Goal: Task Accomplishment & Management: Manage account settings

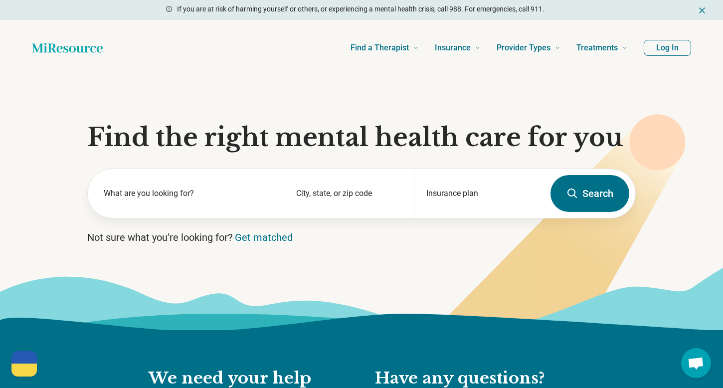
click at [320, 52] on div "Find a Therapist Mental Health Conditions ADHD Anxiety Anorexia Autism Bipolar …" at bounding box center [373, 48] width 509 height 40
click at [186, 197] on label "What are you looking for?" at bounding box center [188, 193] width 168 height 12
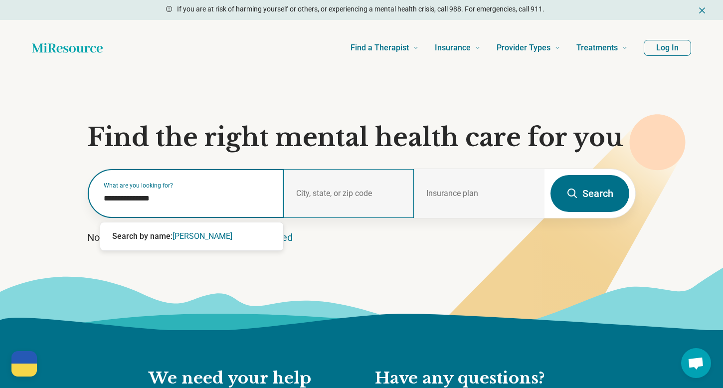
type input "**********"
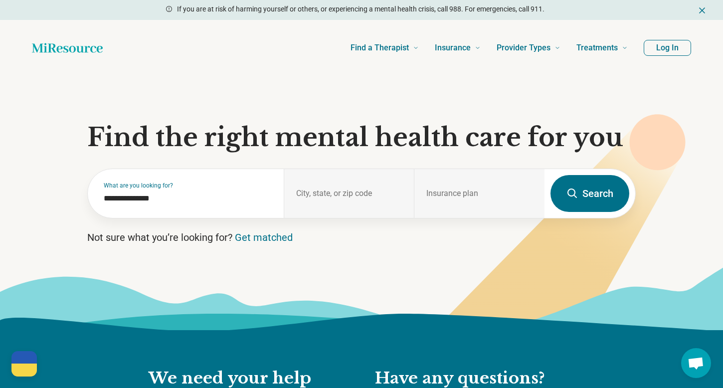
click at [589, 195] on button "Search" at bounding box center [589, 193] width 79 height 37
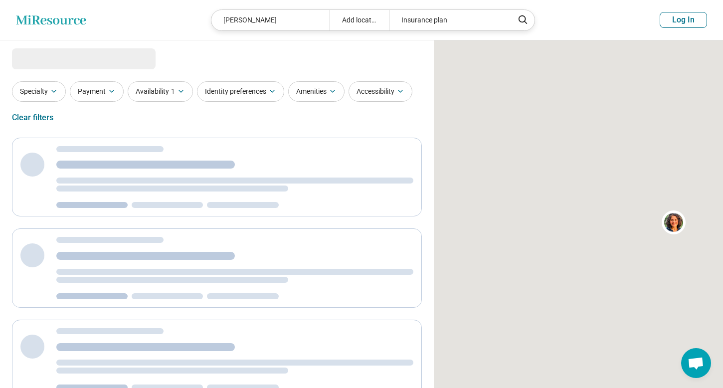
select select "***"
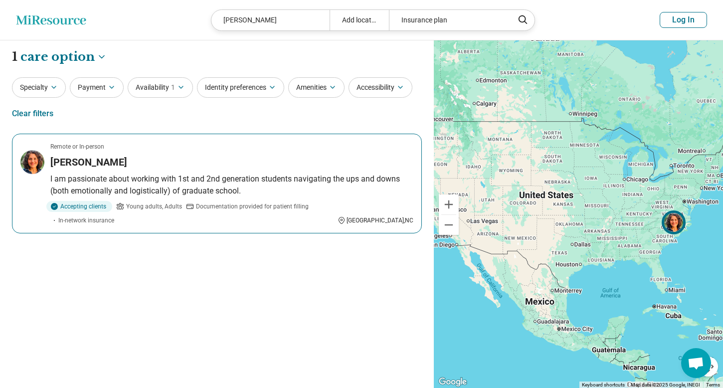
click at [94, 161] on h3 "[PERSON_NAME]" at bounding box center [88, 162] width 77 height 14
click at [292, 174] on p "I am passionate about working with 1st and 2nd generation students navigating t…" at bounding box center [231, 185] width 363 height 24
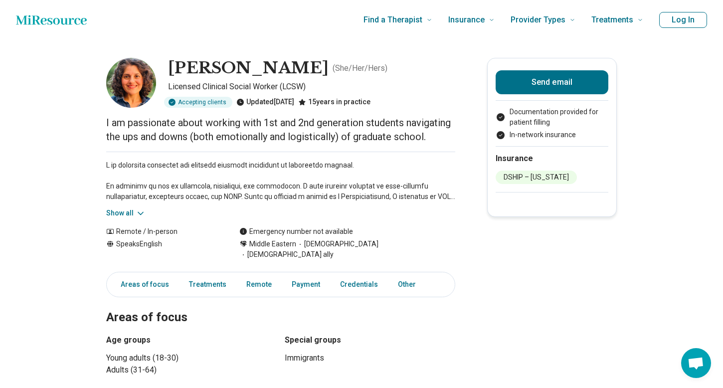
click at [140, 218] on icon at bounding box center [141, 213] width 10 height 10
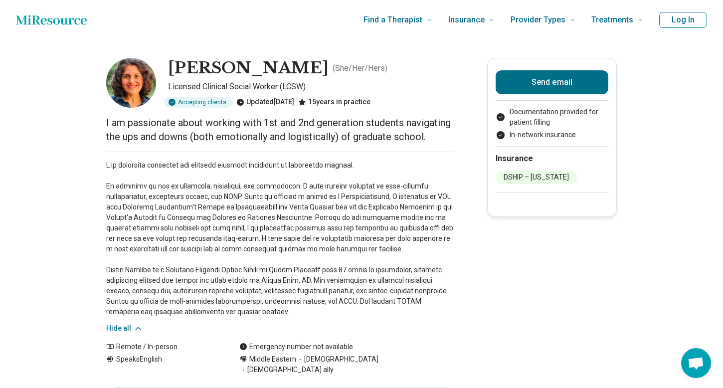
click at [679, 19] on button "Log In" at bounding box center [683, 20] width 48 height 16
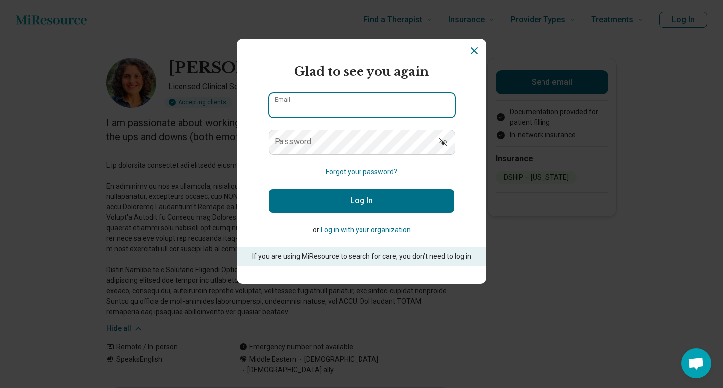
type input "**********"
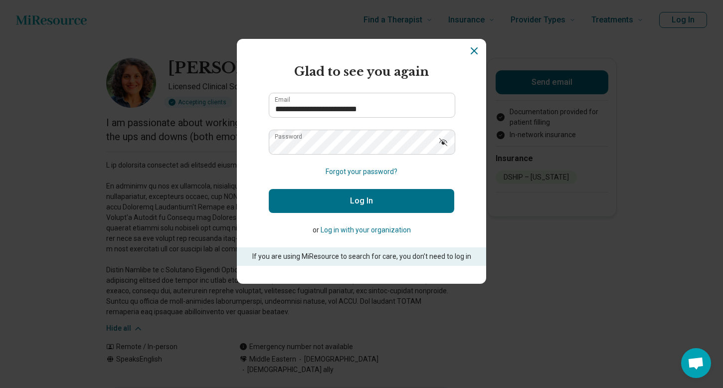
click at [326, 205] on button "Log In" at bounding box center [361, 201] width 185 height 24
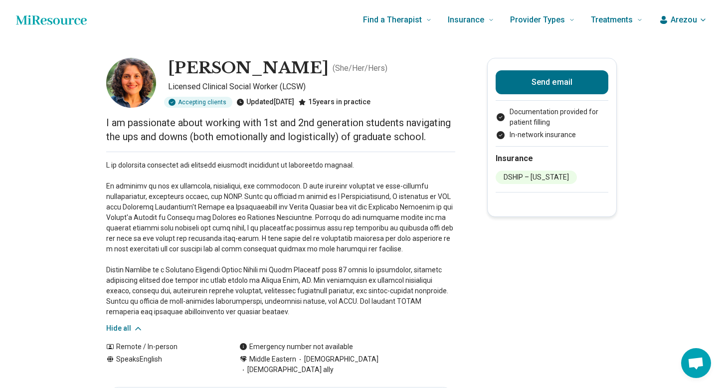
click at [688, 22] on span "Arezou" at bounding box center [683, 20] width 26 height 12
click at [660, 46] on link "My dashboard" at bounding box center [673, 49] width 68 height 26
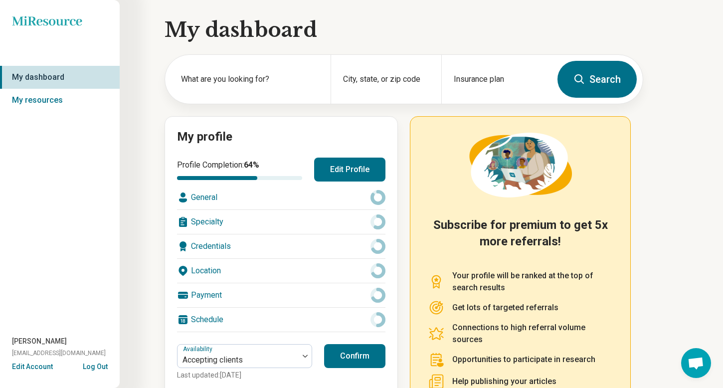
click at [347, 169] on button "Edit Profile" at bounding box center [349, 169] width 71 height 24
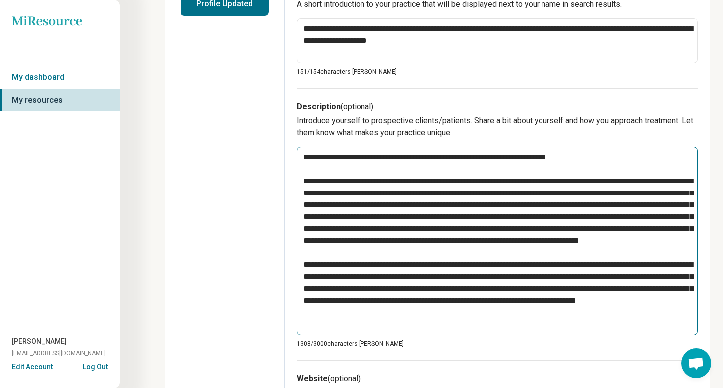
scroll to position [281, 0]
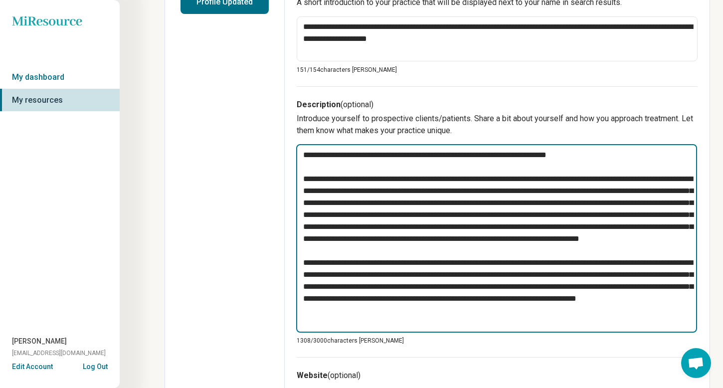
drag, startPoint x: 480, startPoint y: 324, endPoint x: 300, endPoint y: 273, distance: 186.6
click at [300, 273] on textarea at bounding box center [496, 238] width 401 height 188
click at [307, 166] on textarea at bounding box center [496, 238] width 401 height 188
type textarea "*"
type textarea "**********"
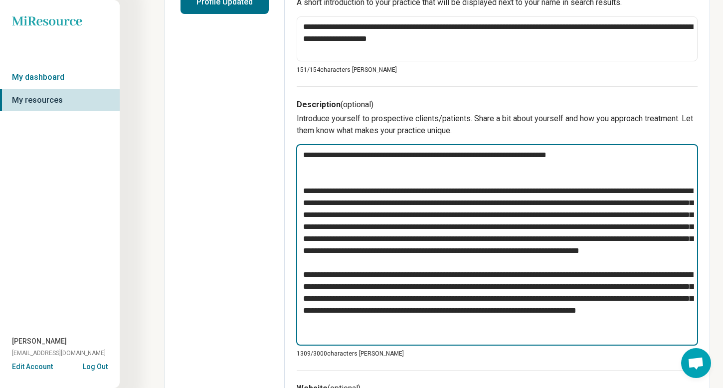
paste textarea "**********"
type textarea "*"
type textarea "**********"
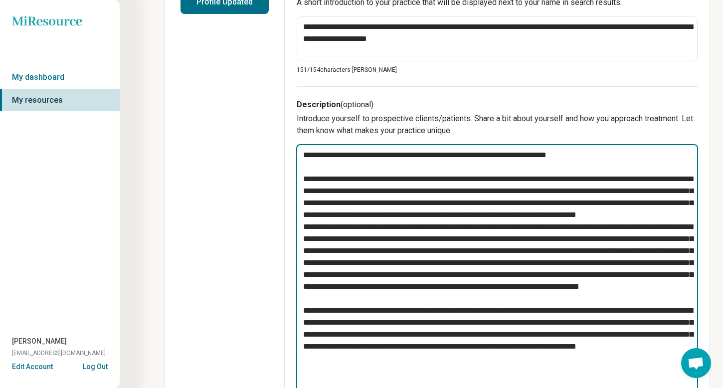
type textarea "*"
type textarea "**********"
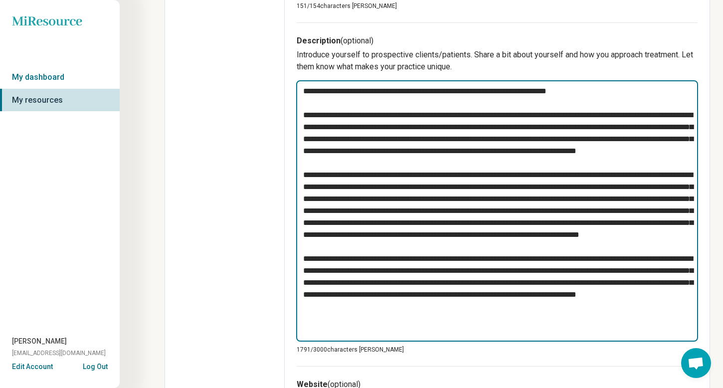
scroll to position [347, 0]
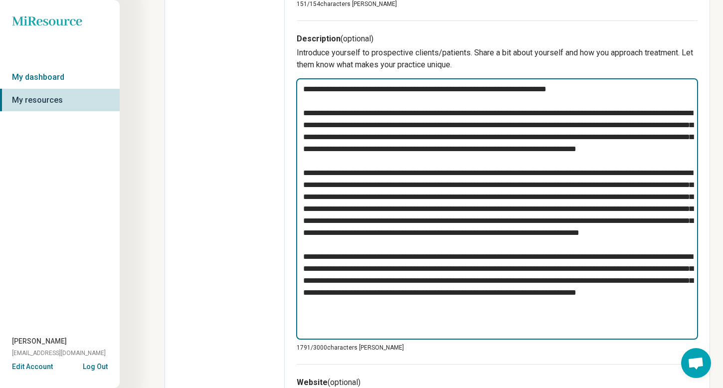
drag, startPoint x: 478, startPoint y: 331, endPoint x: 302, endPoint y: 276, distance: 184.4
click at [302, 276] on textarea at bounding box center [497, 208] width 402 height 261
type textarea "*"
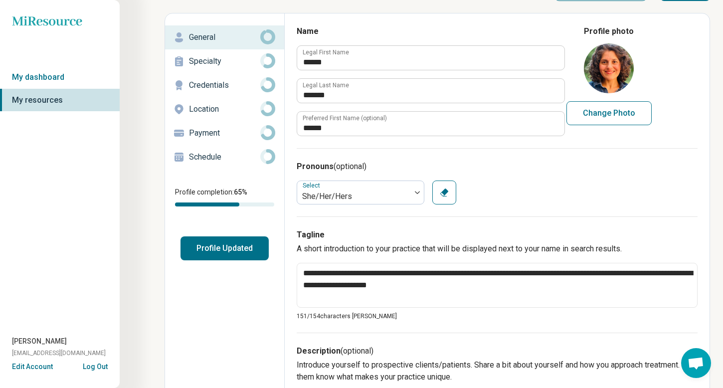
scroll to position [34, 0]
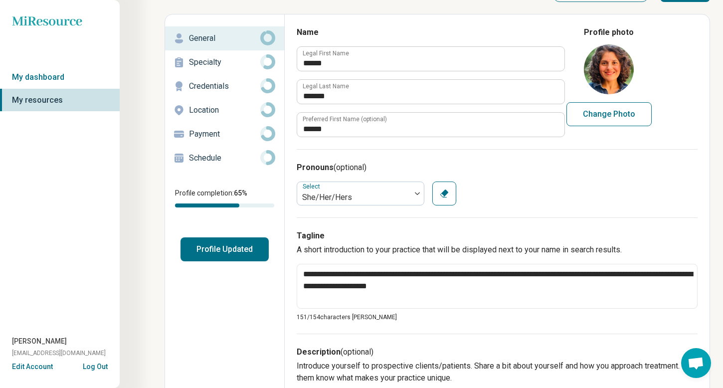
type textarea "**********"
click at [237, 59] on p "Specialty" at bounding box center [224, 62] width 71 height 12
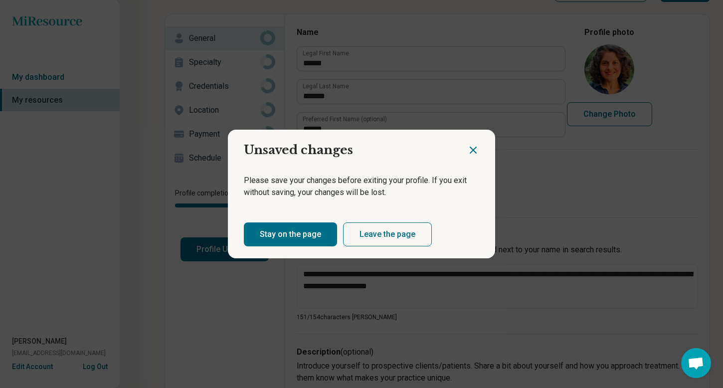
click at [312, 238] on button "Stay on the page" at bounding box center [290, 234] width 93 height 24
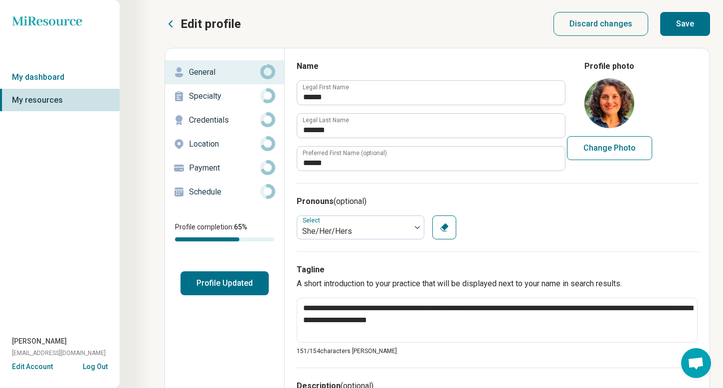
scroll to position [0, 0]
click at [688, 26] on button "Save" at bounding box center [685, 24] width 50 height 24
click at [222, 96] on p "Specialty" at bounding box center [224, 96] width 71 height 12
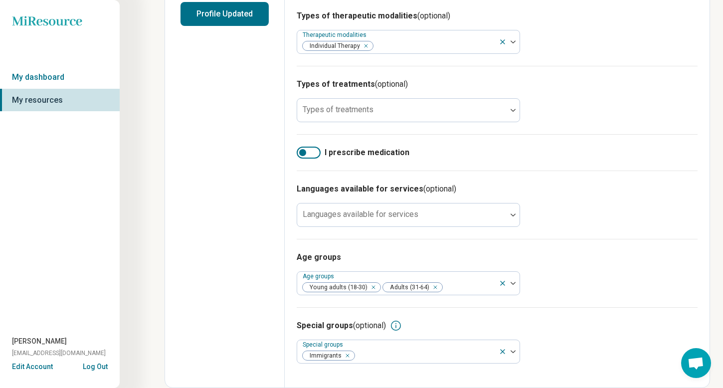
scroll to position [269, 0]
click at [513, 350] on img at bounding box center [512, 351] width 5 height 3
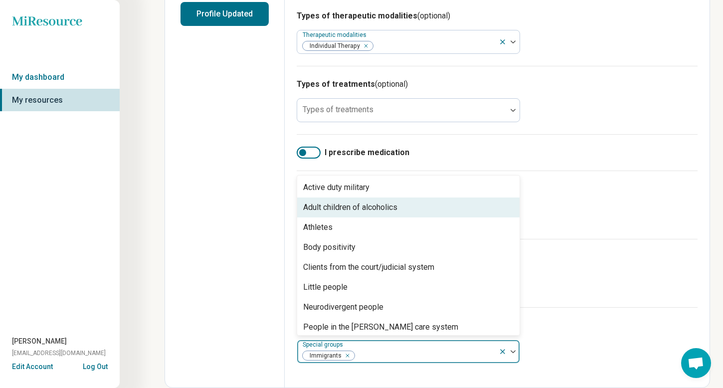
click at [437, 214] on div "Adult children of alcoholics" at bounding box center [408, 207] width 222 height 20
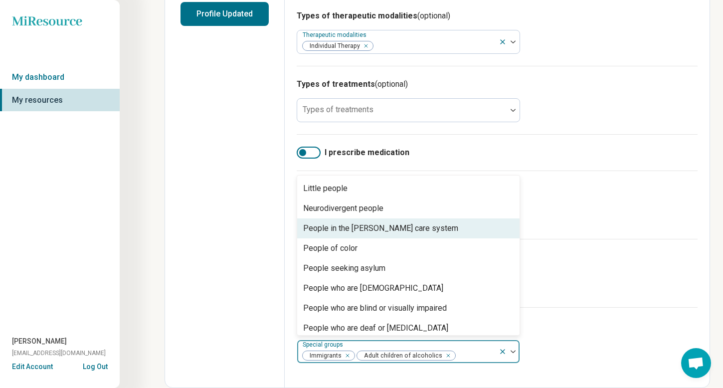
scroll to position [85, 0]
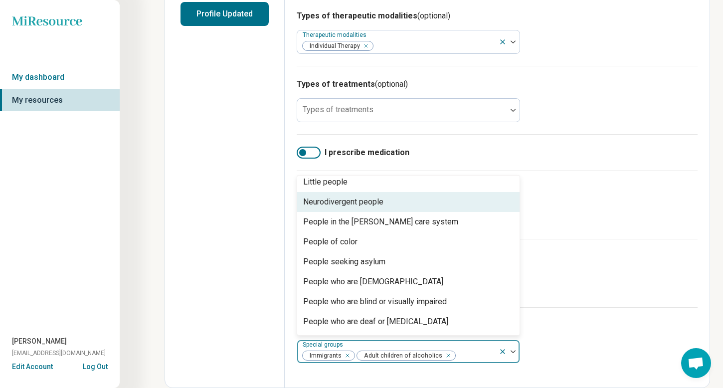
click at [415, 206] on div "Neurodivergent people" at bounding box center [408, 202] width 222 height 20
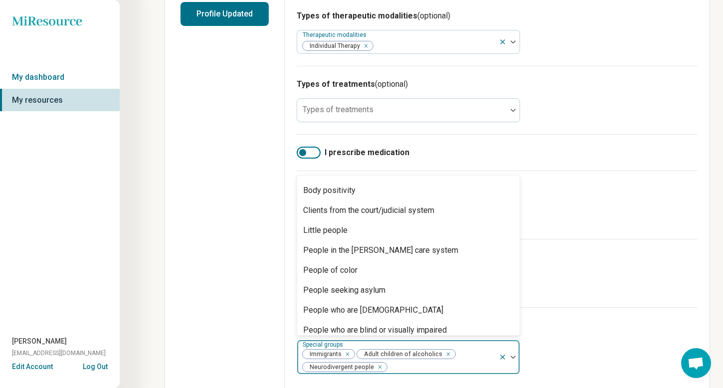
scroll to position [34, 0]
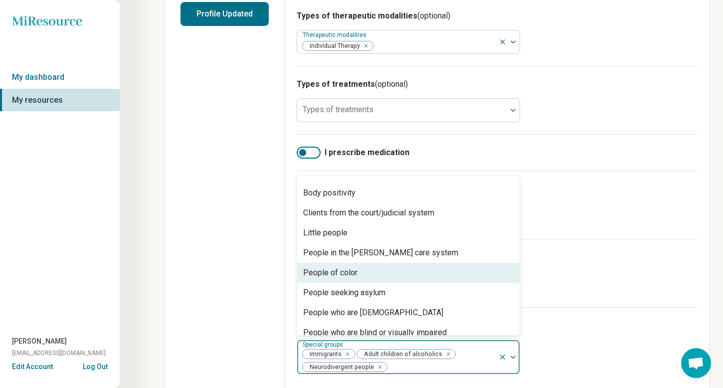
click at [446, 271] on div "People of color" at bounding box center [408, 273] width 222 height 20
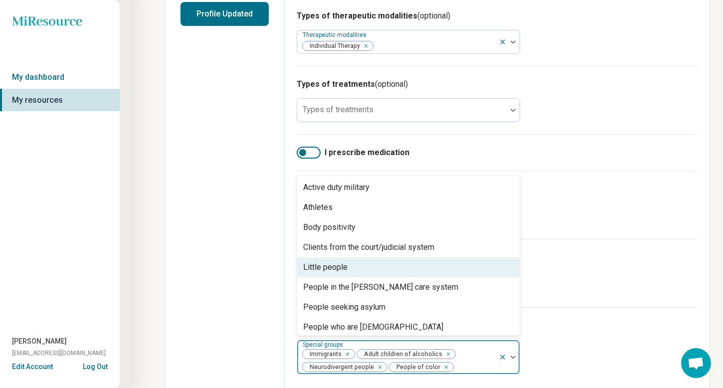
scroll to position [0, 0]
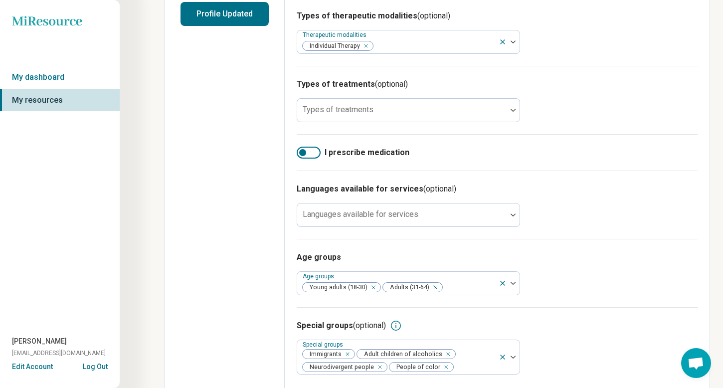
click at [618, 336] on div "Special groups (optional) Special groups Immigrants Adult children of alcoholic…" at bounding box center [496, 346] width 401 height 79
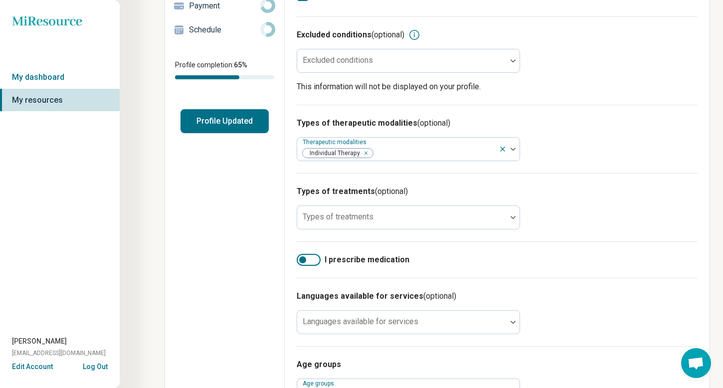
scroll to position [162, 0]
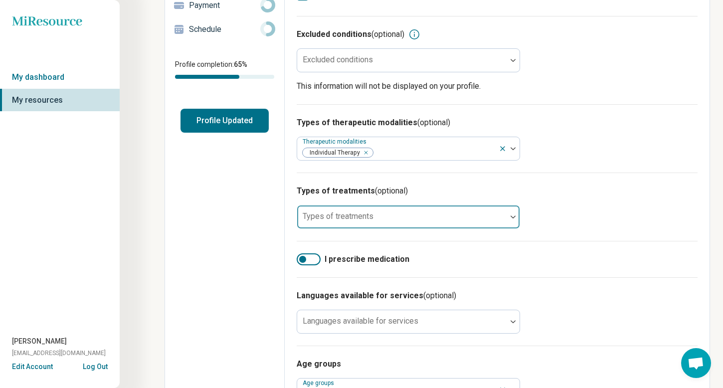
click at [511, 217] on div at bounding box center [512, 216] width 13 height 23
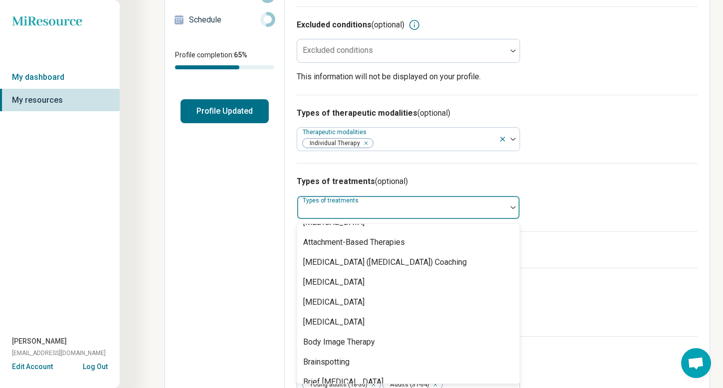
scroll to position [214, 0]
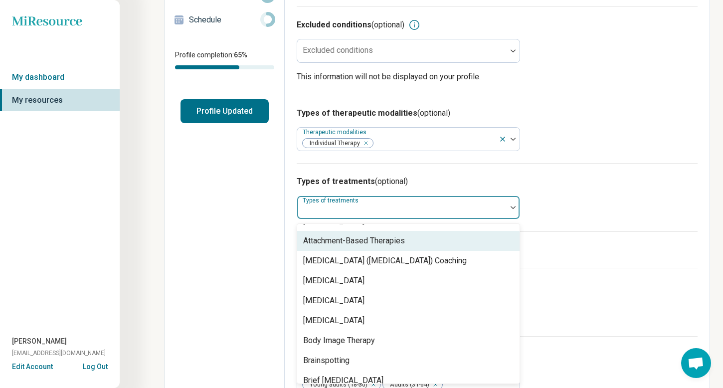
click at [473, 239] on div "Attachment-Based Therapies" at bounding box center [408, 241] width 222 height 20
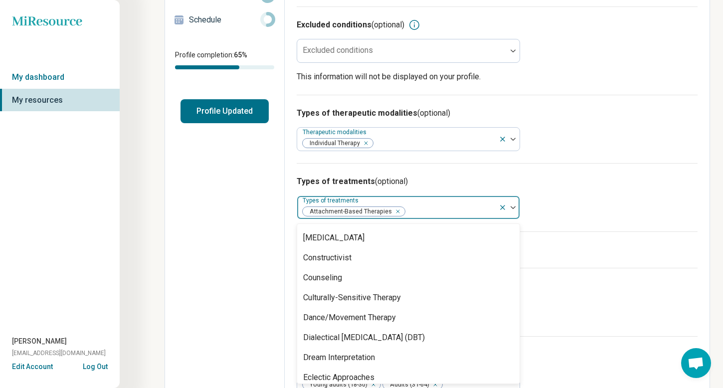
scroll to position [518, 0]
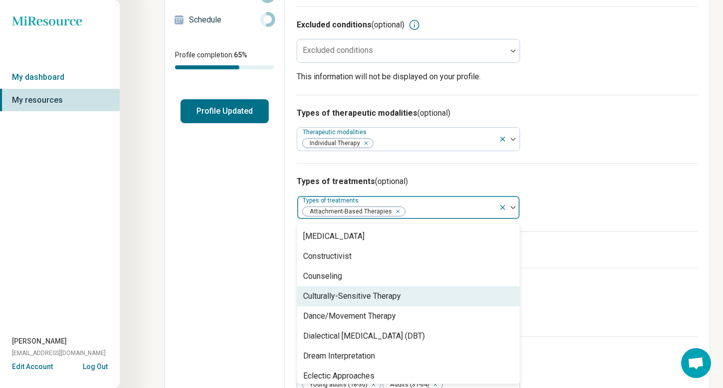
click at [406, 293] on div "Culturally-Sensitive Therapy" at bounding box center [408, 296] width 222 height 20
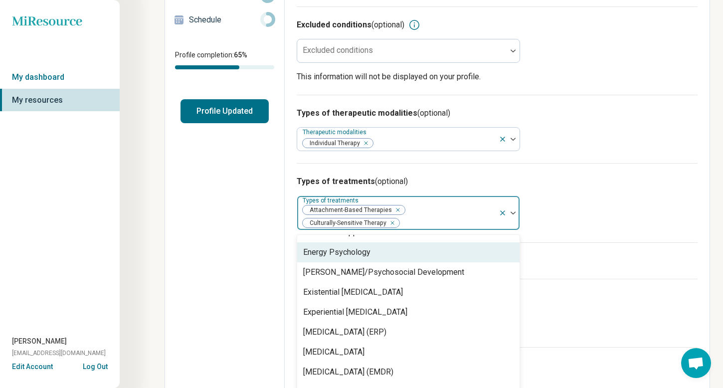
scroll to position [674, 0]
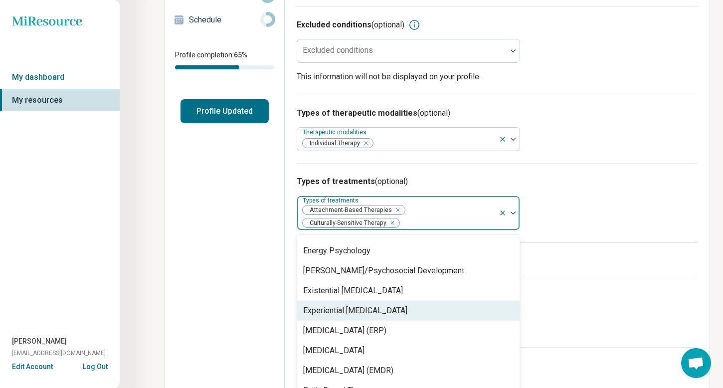
click at [389, 312] on div "Experiential [MEDICAL_DATA]" at bounding box center [355, 310] width 104 height 12
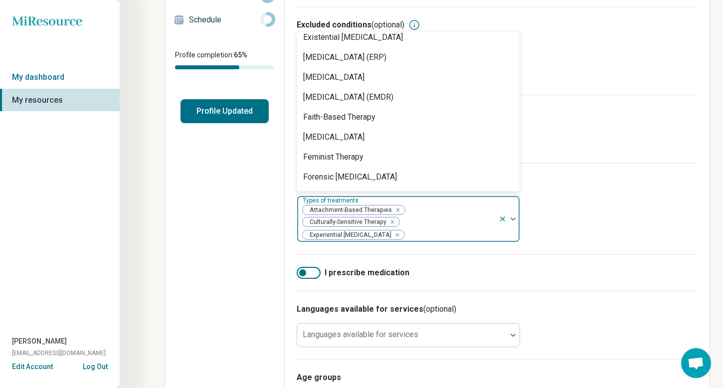
scroll to position [727, 0]
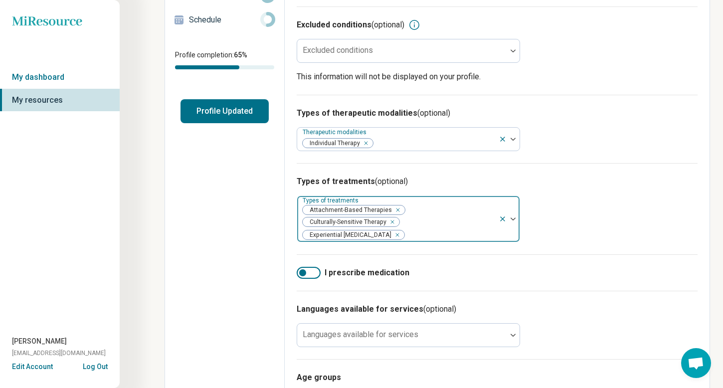
click at [514, 217] on img at bounding box center [512, 218] width 5 height 3
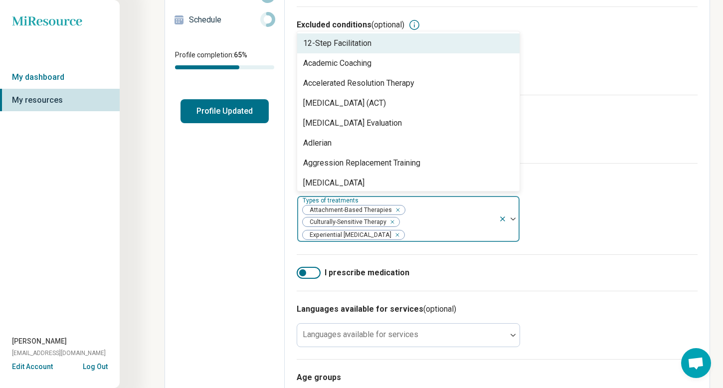
click at [513, 218] on img at bounding box center [512, 218] width 5 height 3
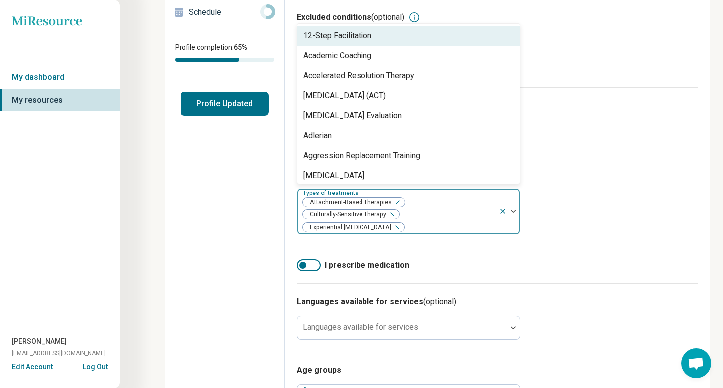
scroll to position [181, 0]
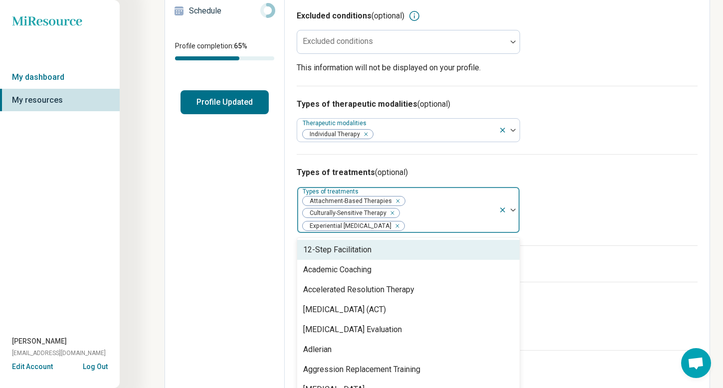
click at [514, 210] on img at bounding box center [512, 209] width 5 height 3
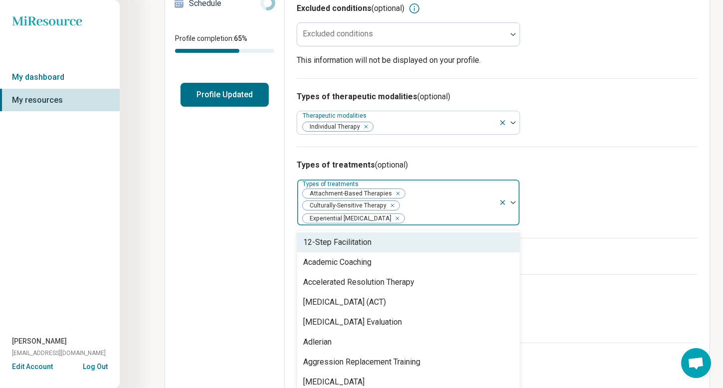
click at [513, 209] on div at bounding box center [508, 202] width 21 height 46
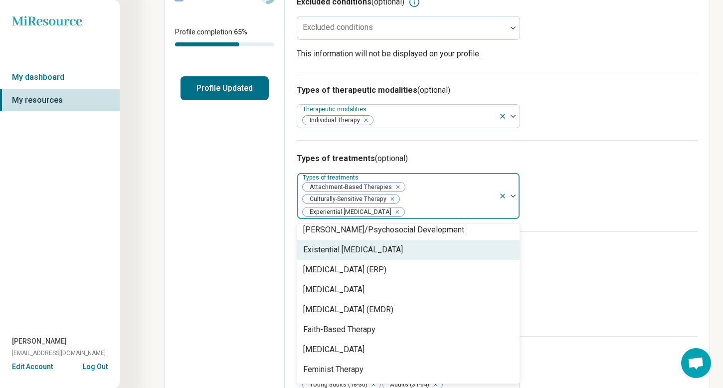
scroll to position [704, 0]
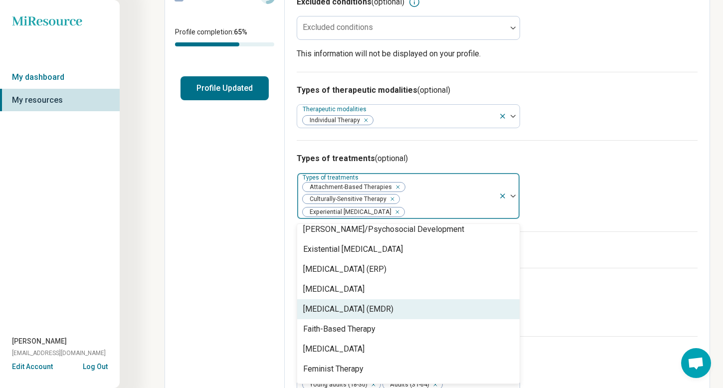
click at [393, 308] on div "[MEDICAL_DATA] (EMDR)" at bounding box center [348, 309] width 90 height 12
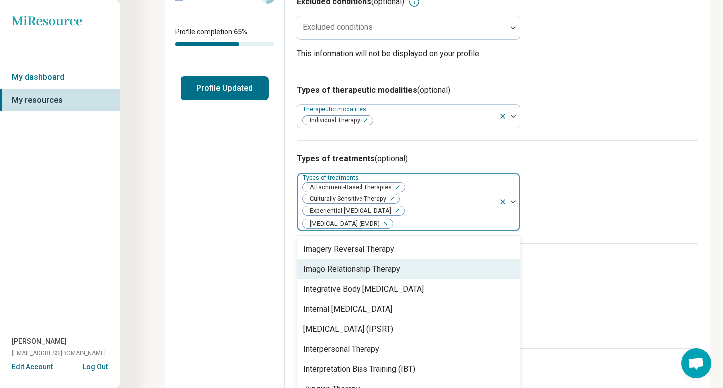
scroll to position [978, 0]
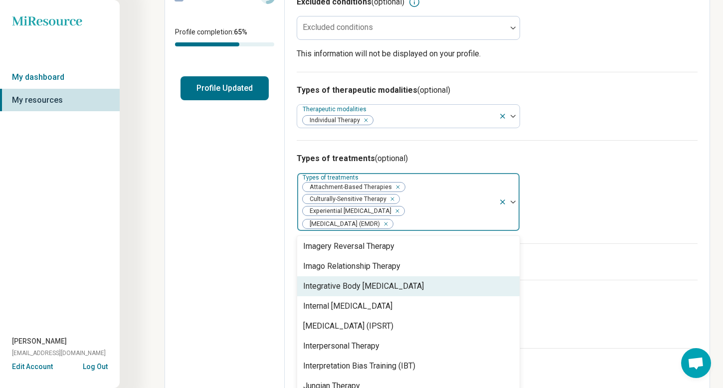
click at [460, 293] on div "Integrative Body [MEDICAL_DATA]" at bounding box center [408, 286] width 222 height 20
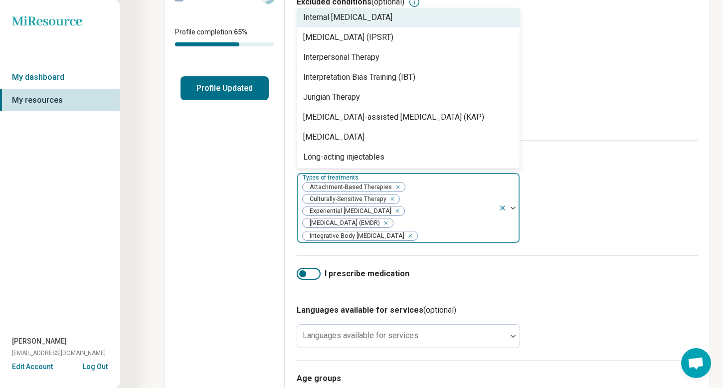
scroll to position [1019, 0]
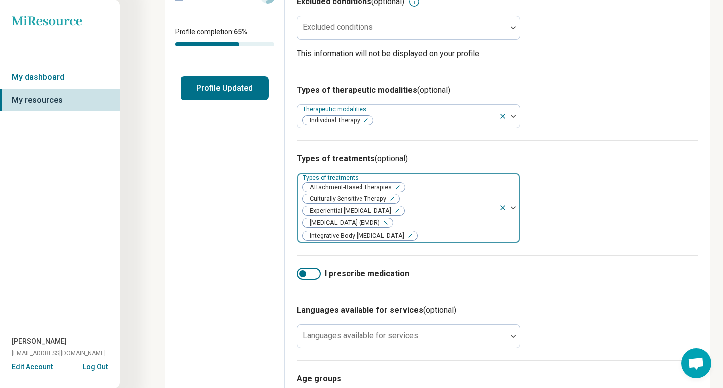
click at [515, 206] on div at bounding box center [508, 208] width 21 height 70
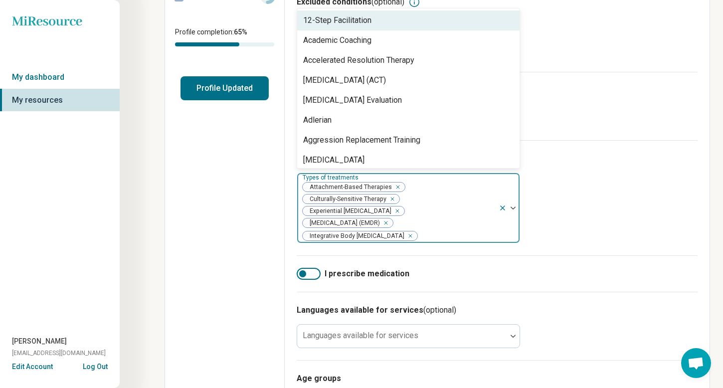
click at [514, 207] on img at bounding box center [512, 207] width 5 height 3
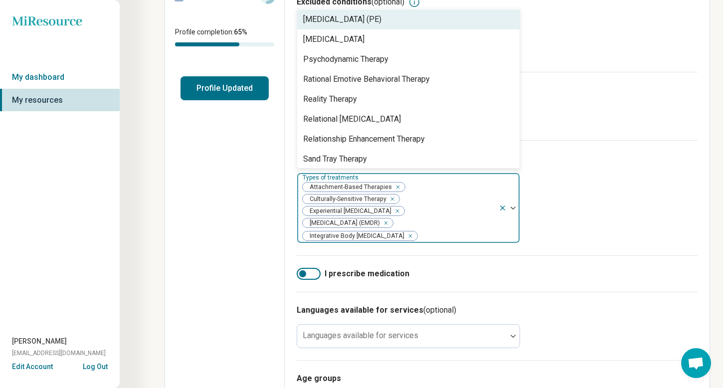
scroll to position [1537, 0]
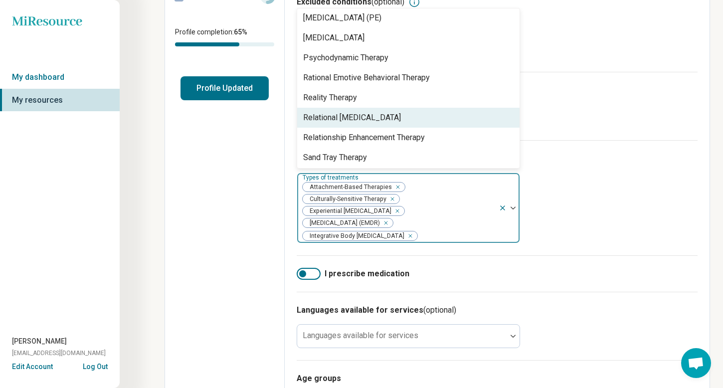
click at [390, 118] on div "Relational [MEDICAL_DATA]" at bounding box center [352, 118] width 98 height 12
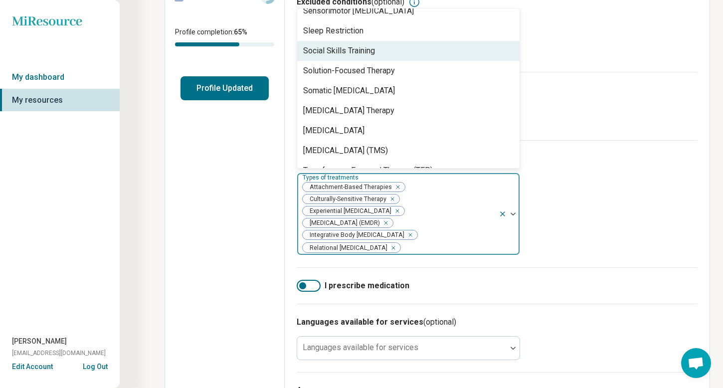
scroll to position [1724, 0]
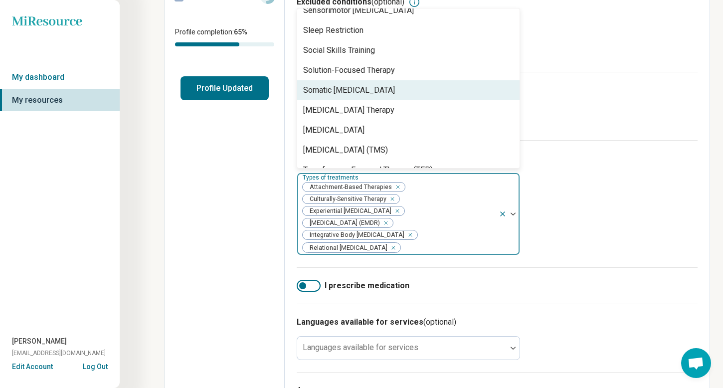
click at [431, 96] on div "Somatic [MEDICAL_DATA]" at bounding box center [408, 90] width 222 height 20
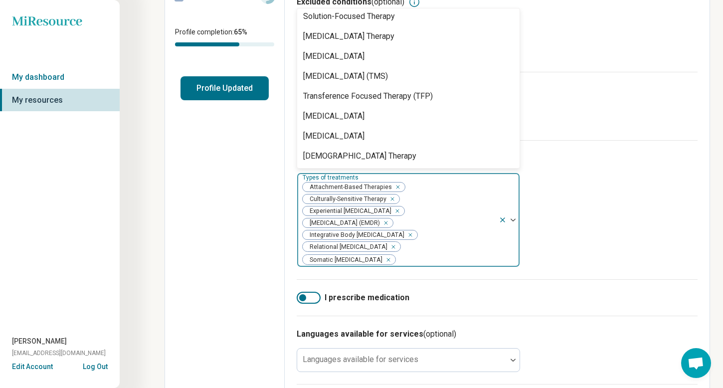
scroll to position [1778, 0]
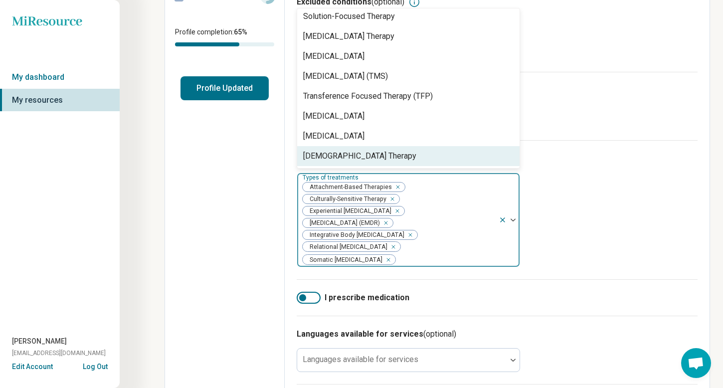
click at [575, 253] on div "Types of treatments (optional) option Somatic Psychotherapy, selected. Zen Ther…" at bounding box center [496, 209] width 401 height 139
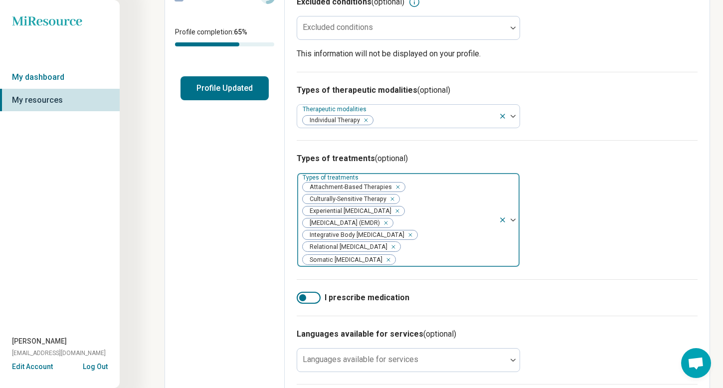
click at [397, 186] on div "Remove [object Object]" at bounding box center [396, 187] width 12 height 12
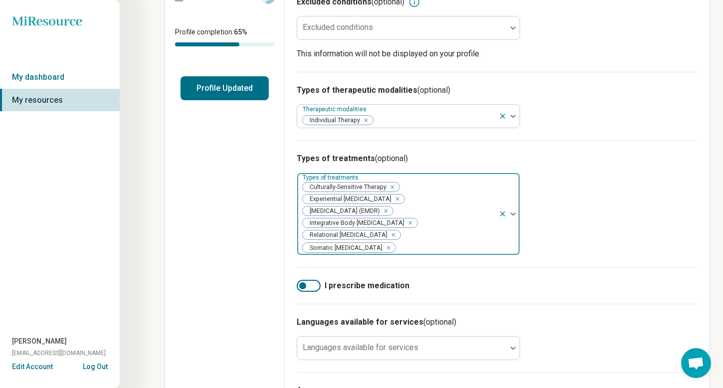
click at [391, 199] on icon "Remove [object Object]" at bounding box center [394, 198] width 7 height 7
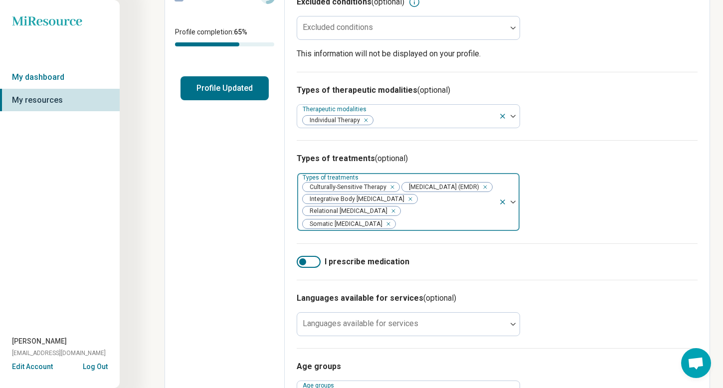
click at [589, 206] on div "Types of treatments (optional) option Experiential Psychotherapy, deselected. T…" at bounding box center [496, 191] width 401 height 103
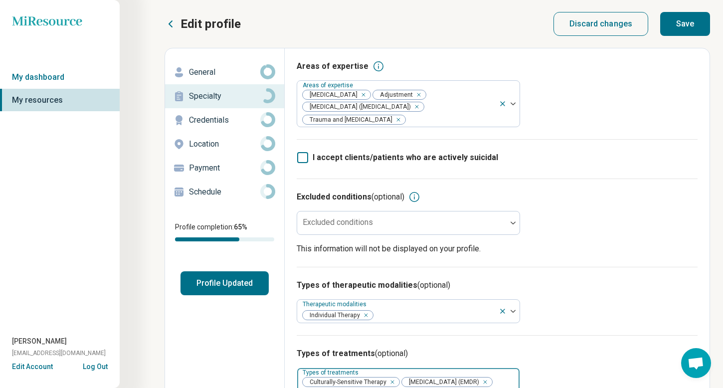
scroll to position [0, 0]
click at [686, 27] on button "Save" at bounding box center [685, 24] width 50 height 24
click at [220, 121] on p "Credentials" at bounding box center [224, 120] width 71 height 12
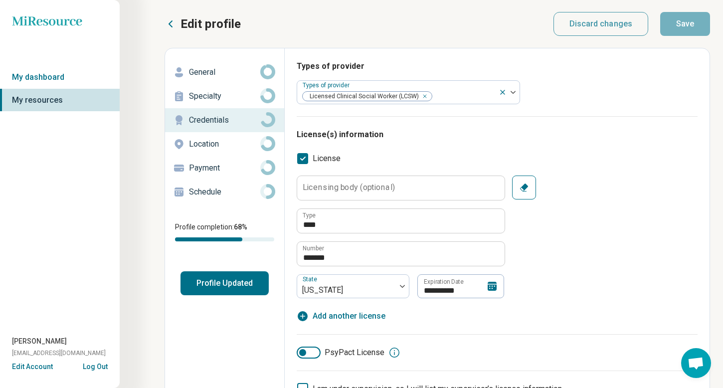
click at [238, 143] on p "Location" at bounding box center [224, 144] width 71 height 12
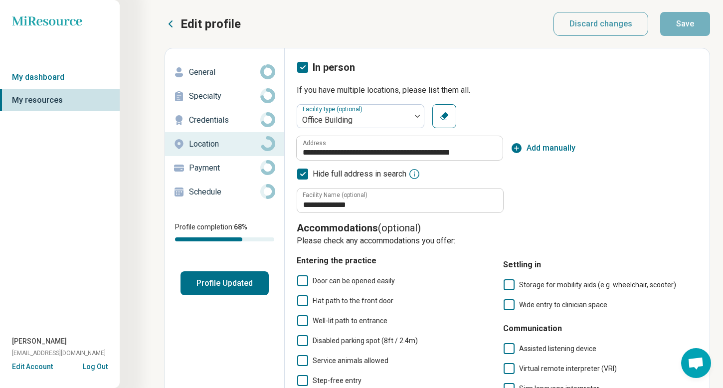
click at [218, 73] on p "General" at bounding box center [224, 72] width 71 height 12
type textarea "*"
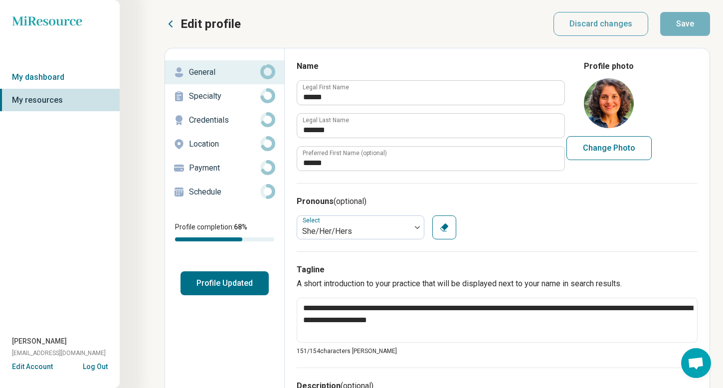
click at [616, 107] on img at bounding box center [608, 103] width 50 height 50
click at [48, 75] on link "My dashboard" at bounding box center [60, 77] width 120 height 23
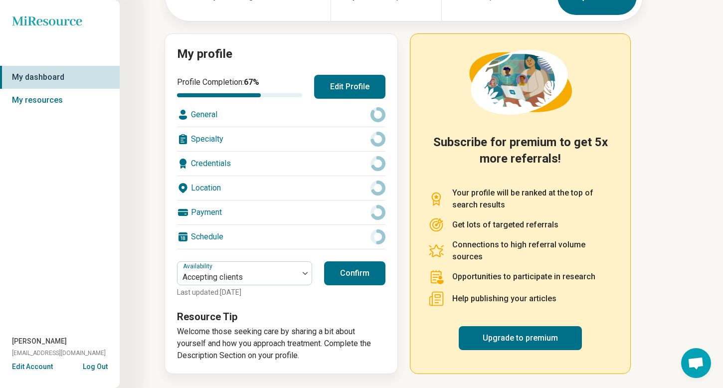
scroll to position [82, 0]
click at [359, 270] on button "Confirm" at bounding box center [354, 274] width 61 height 24
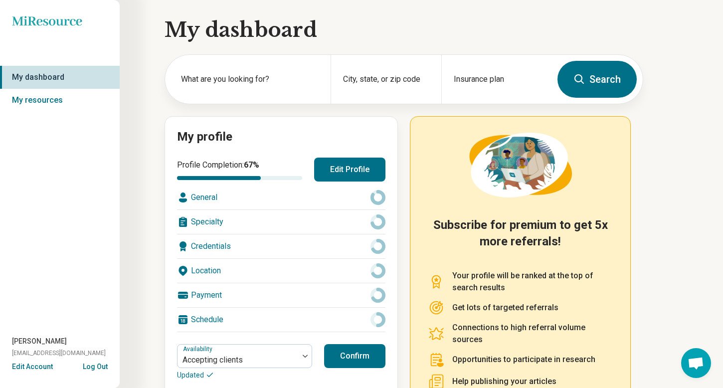
scroll to position [0, 0]
click at [52, 16] on icon "Miresource logo" at bounding box center [47, 21] width 70 height 10
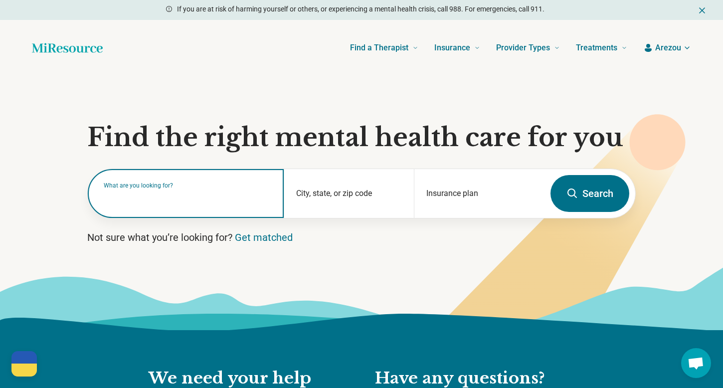
click at [166, 200] on input "text" at bounding box center [188, 198] width 168 height 12
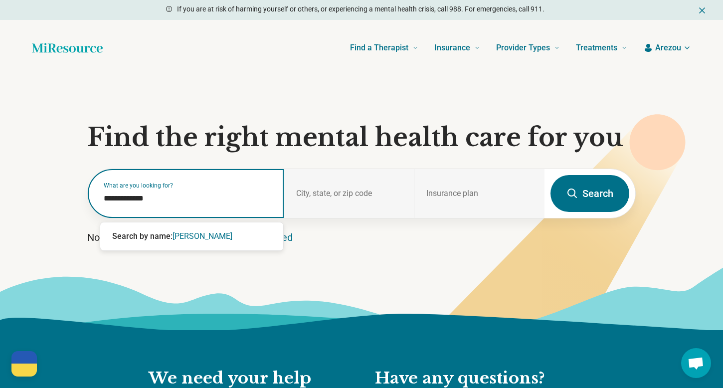
type input "**********"
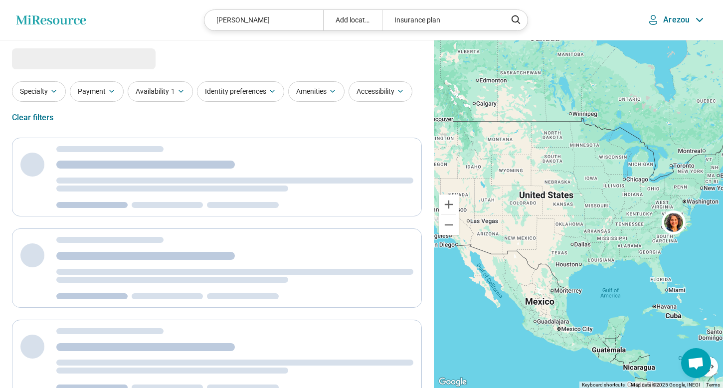
select select "***"
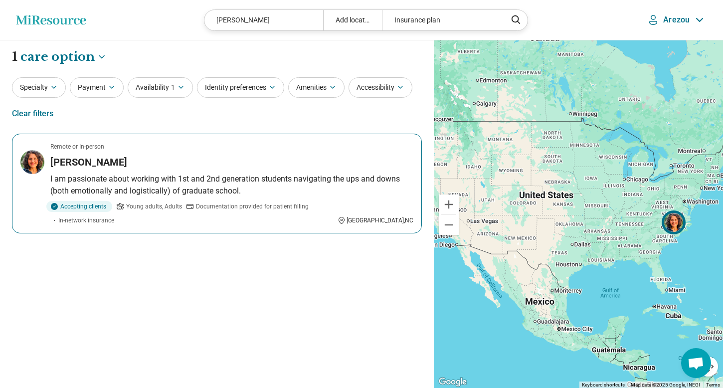
click at [154, 171] on article "Remote or In-person Arezou Paksima I am passionate about working with 1st and 2…" at bounding box center [217, 184] width 410 height 100
click at [667, 21] on p "Arezou" at bounding box center [676, 20] width 26 height 10
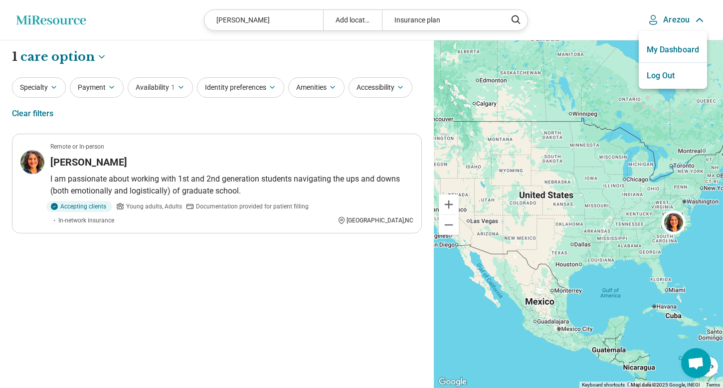
click at [658, 48] on link "My Dashboard" at bounding box center [672, 50] width 68 height 26
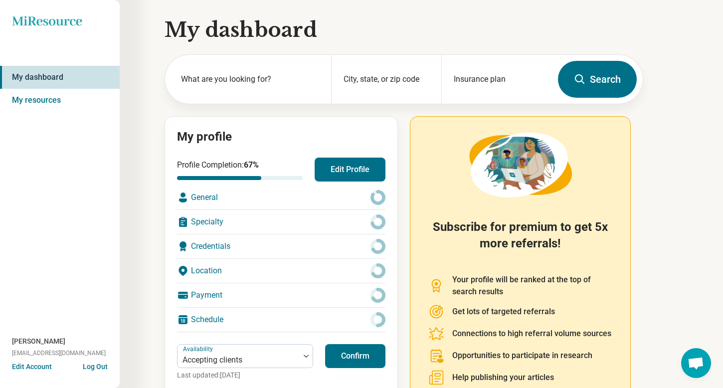
click at [353, 164] on button "Edit Profile" at bounding box center [349, 169] width 71 height 24
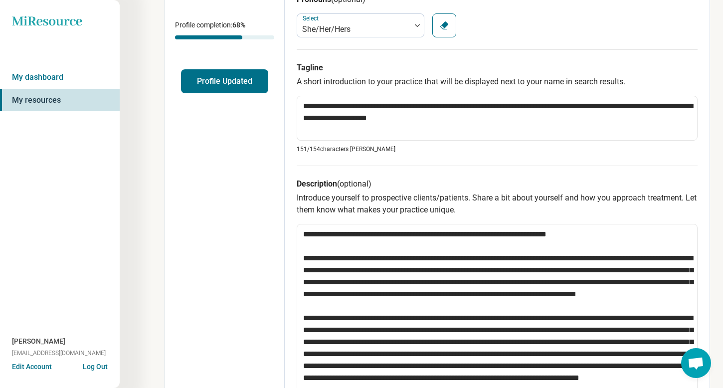
scroll to position [213, 0]
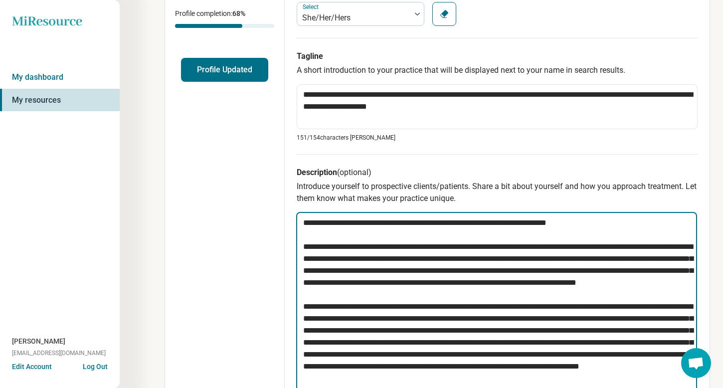
click at [513, 259] on textarea at bounding box center [496, 306] width 401 height 188
type textarea "*"
type textarea "**********"
type textarea "*"
type textarea "**********"
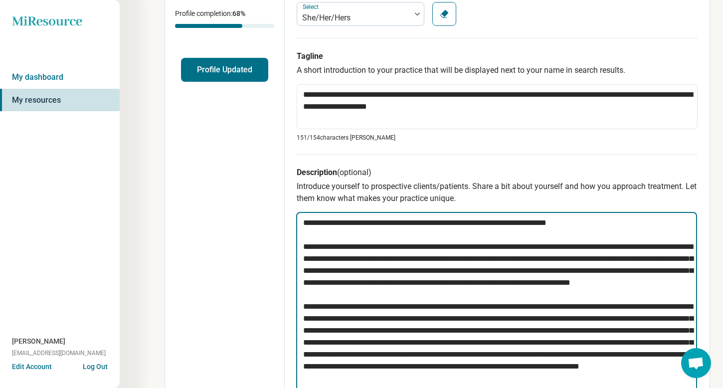
type textarea "*"
type textarea "**********"
type textarea "*"
type textarea "**********"
type textarea "*"
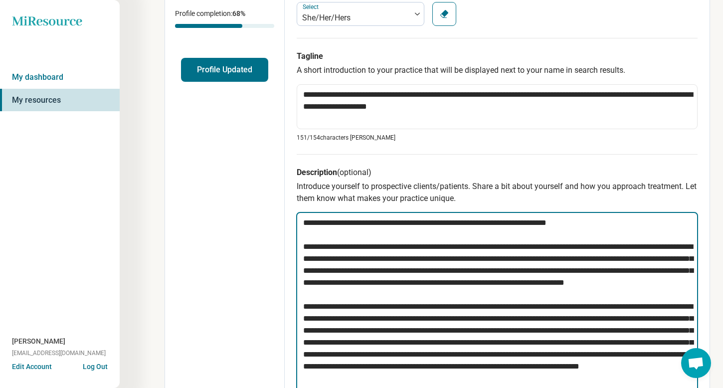
type textarea "**********"
type textarea "*"
type textarea "**********"
type textarea "*"
type textarea "**********"
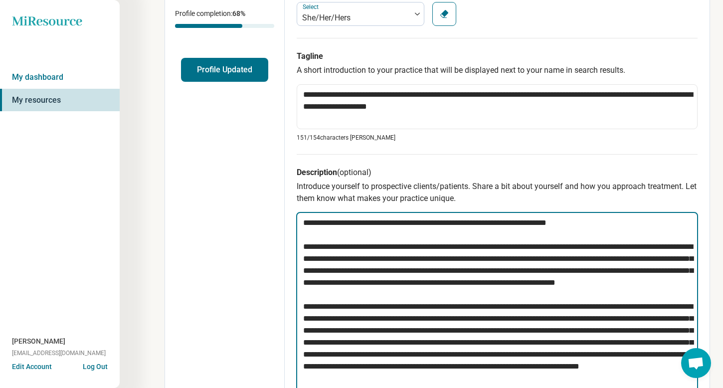
type textarea "*"
type textarea "**********"
type textarea "*"
type textarea "**********"
type textarea "*"
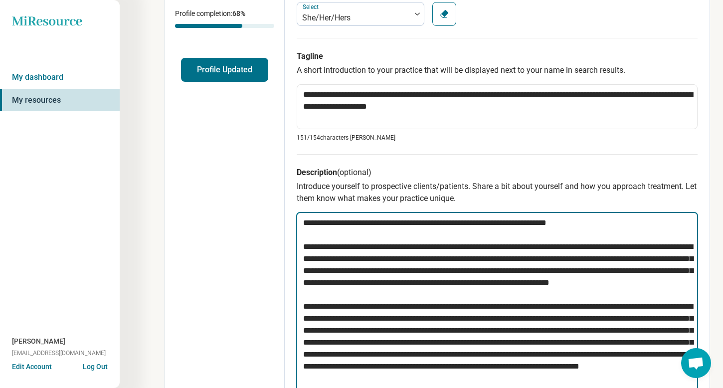
type textarea "**********"
type textarea "*"
type textarea "**********"
type textarea "*"
type textarea "**********"
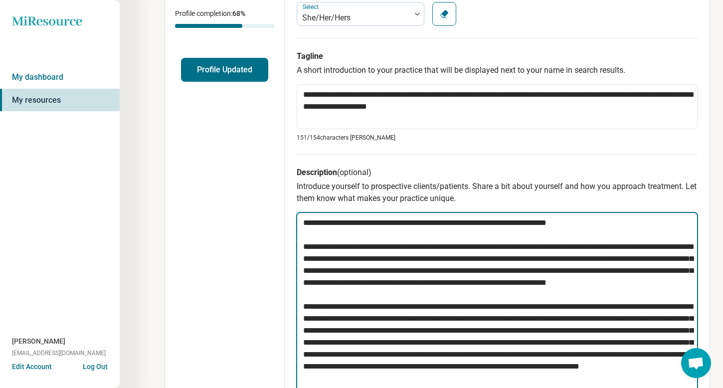
type textarea "*"
type textarea "**********"
type textarea "*"
type textarea "**********"
type textarea "*"
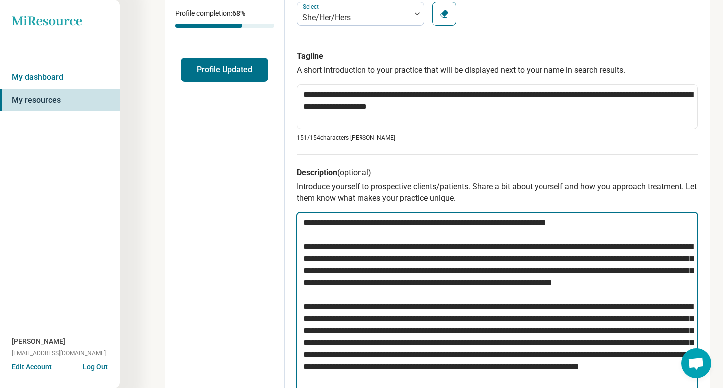
type textarea "**********"
type textarea "*"
type textarea "**********"
type textarea "*"
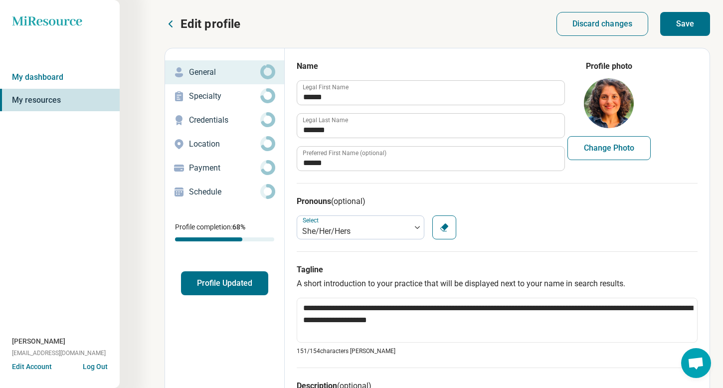
scroll to position [0, 0]
type textarea "**********"
click at [684, 22] on button "Save" at bounding box center [685, 24] width 50 height 24
type textarea "*"
click at [71, 74] on link "My dashboard" at bounding box center [60, 77] width 120 height 23
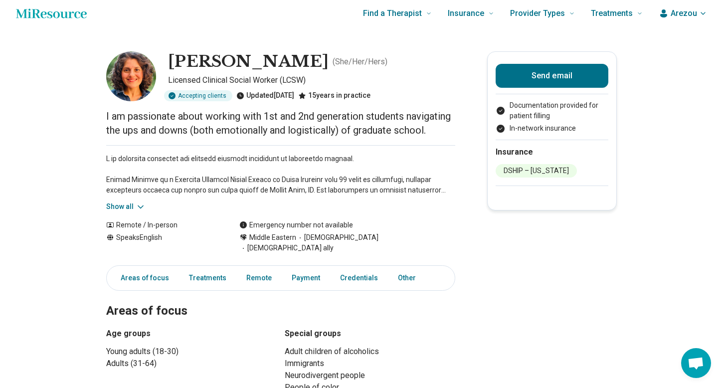
scroll to position [8, 0]
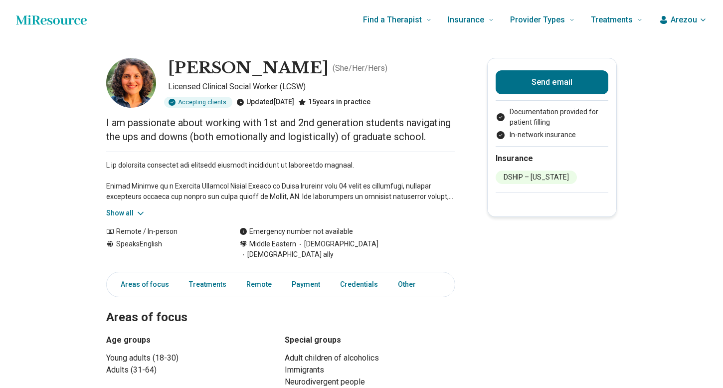
scroll to position [8, 0]
